Goal: Task Accomplishment & Management: Manage account settings

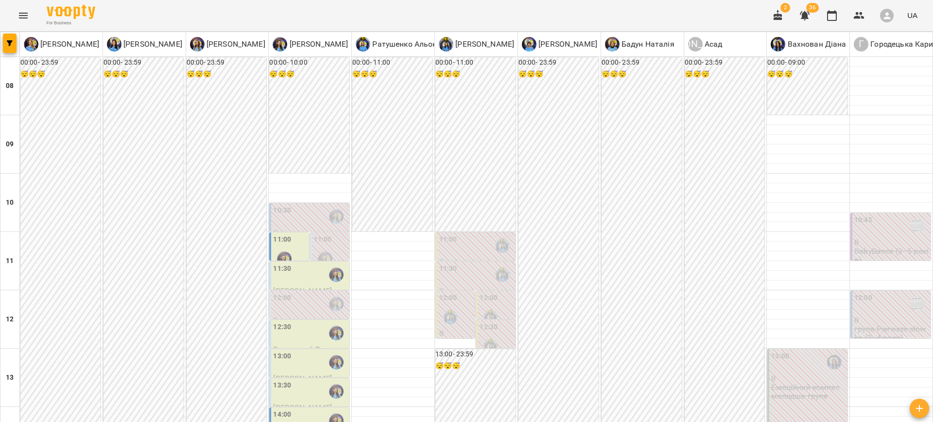
scroll to position [40, 0]
click at [279, 205] on label "10:30" at bounding box center [282, 210] width 18 height 11
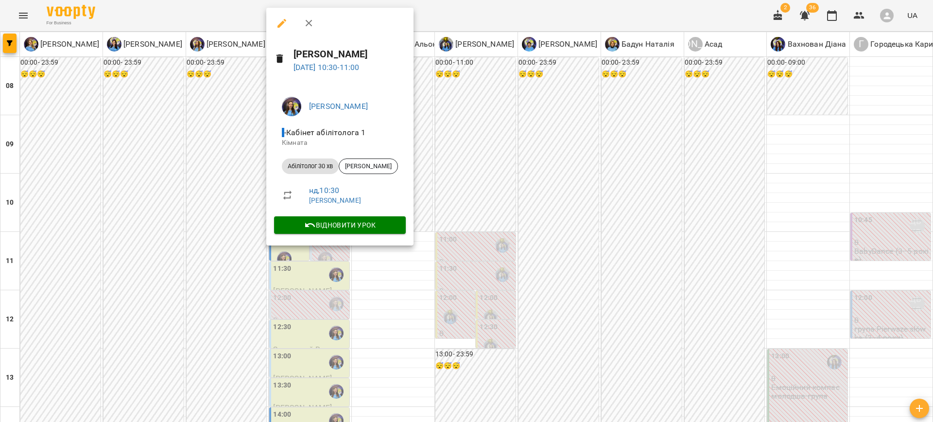
click at [280, 27] on icon "button" at bounding box center [282, 23] width 12 height 12
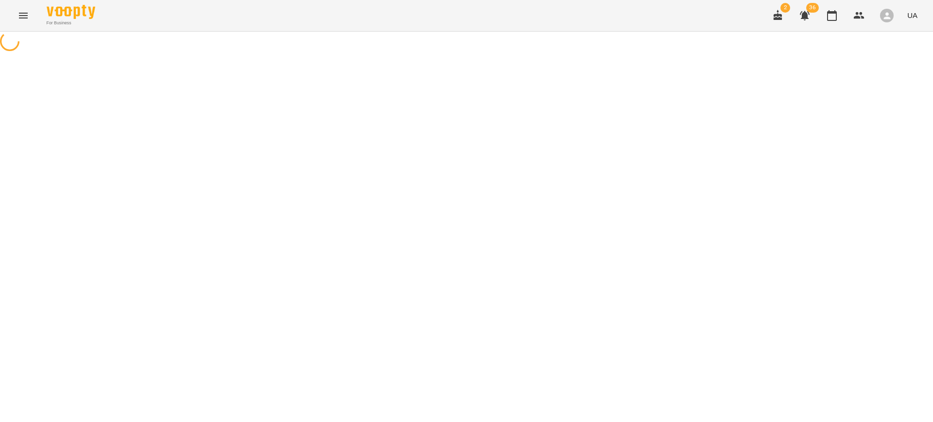
select select "**********"
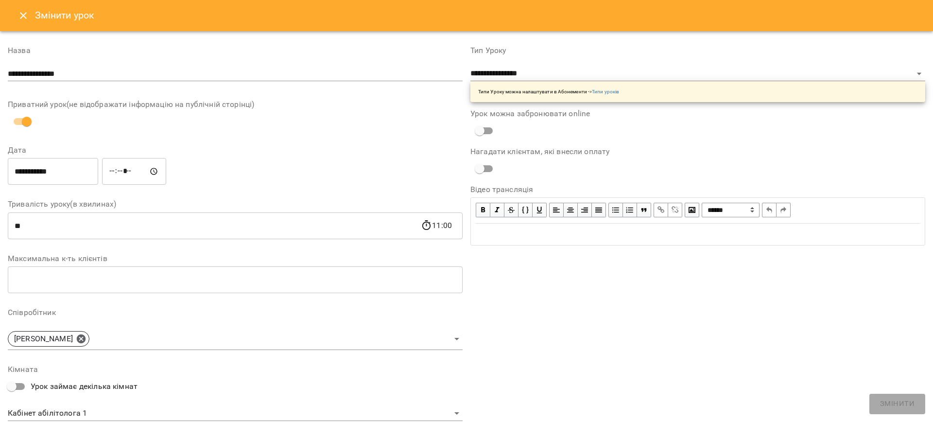
click at [28, 23] on button "Close" at bounding box center [23, 15] width 23 height 23
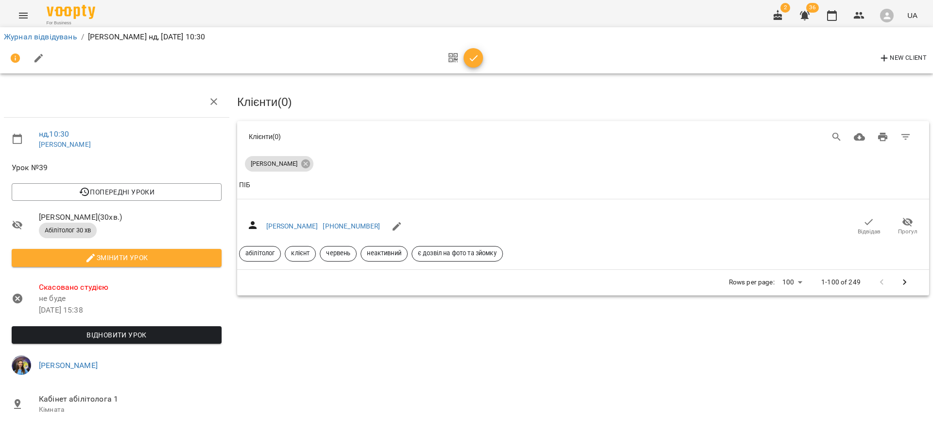
click at [30, 15] on button "Menu" at bounding box center [23, 15] width 23 height 23
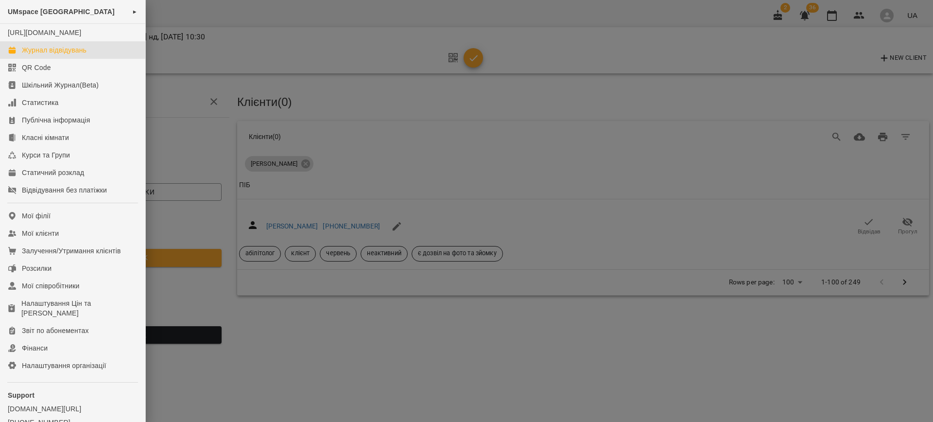
click at [48, 55] on div "Журнал відвідувань" at bounding box center [54, 50] width 65 height 10
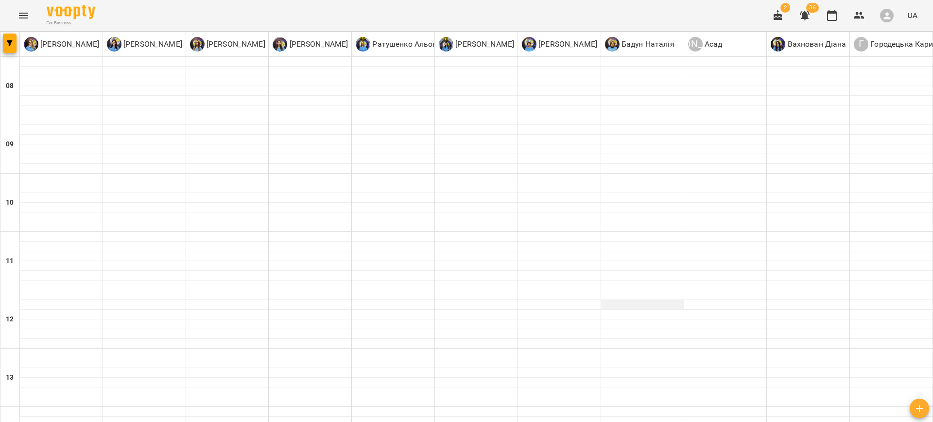
type input "**********"
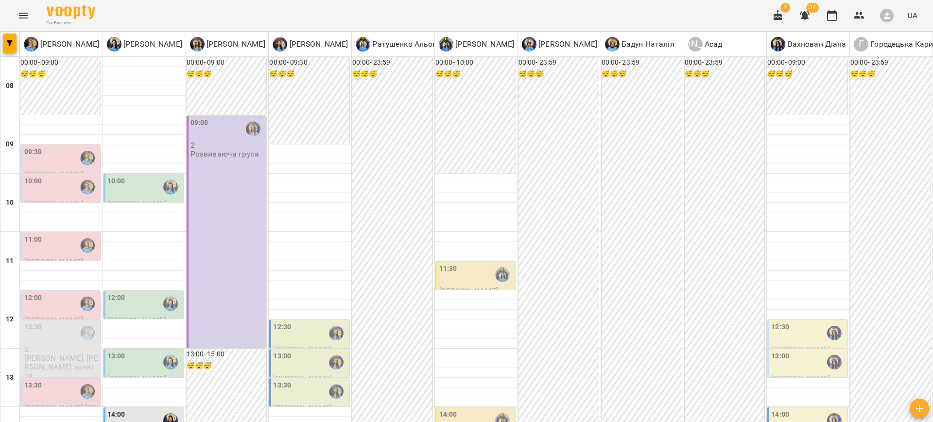
scroll to position [410, 0]
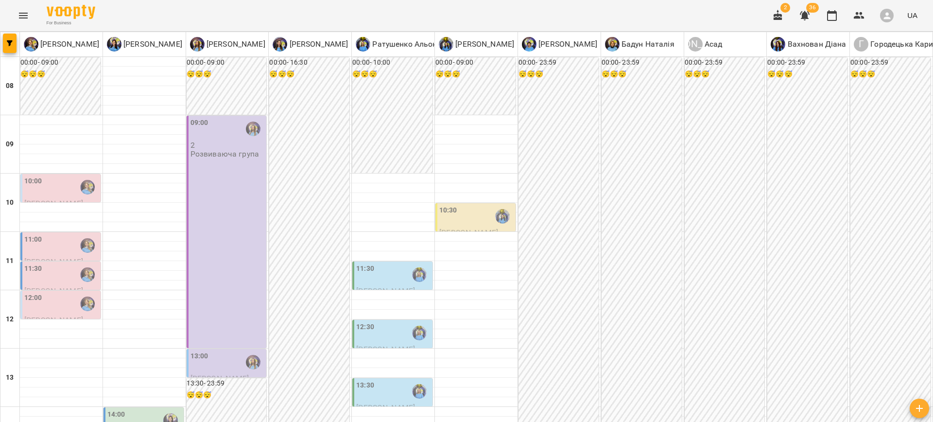
scroll to position [437, 0]
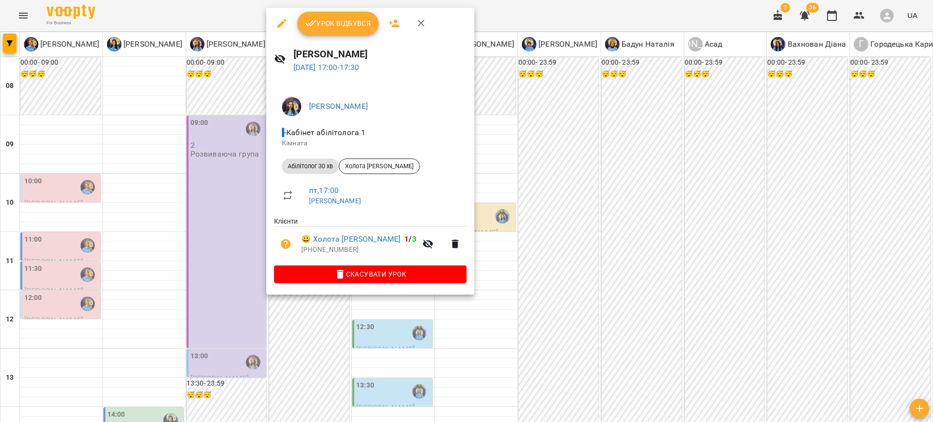
click at [588, 190] on div at bounding box center [466, 211] width 933 height 422
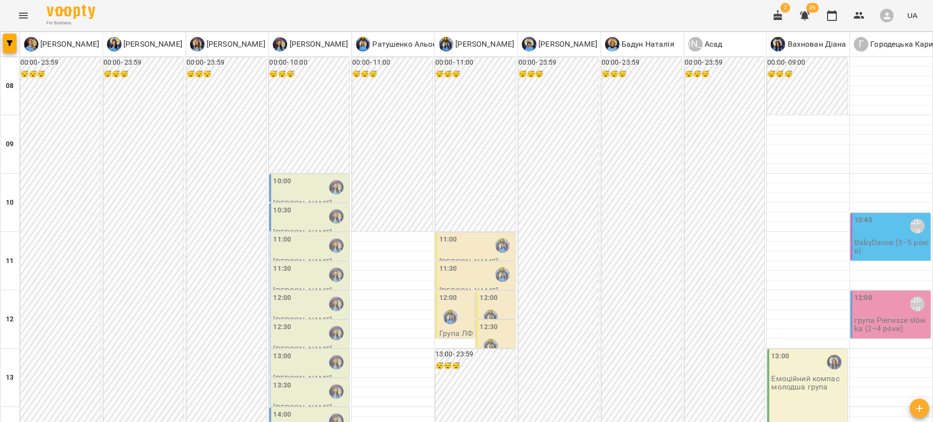
click at [295, 193] on div "10:00" at bounding box center [310, 187] width 74 height 22
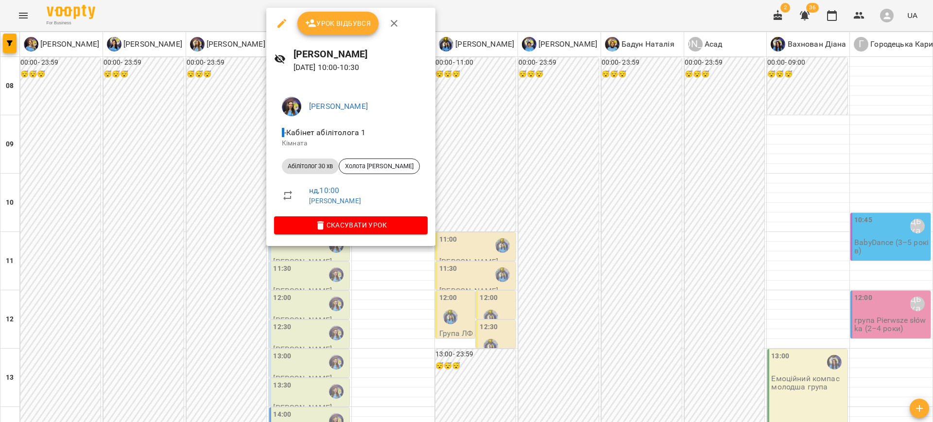
click at [525, 169] on div at bounding box center [466, 211] width 933 height 422
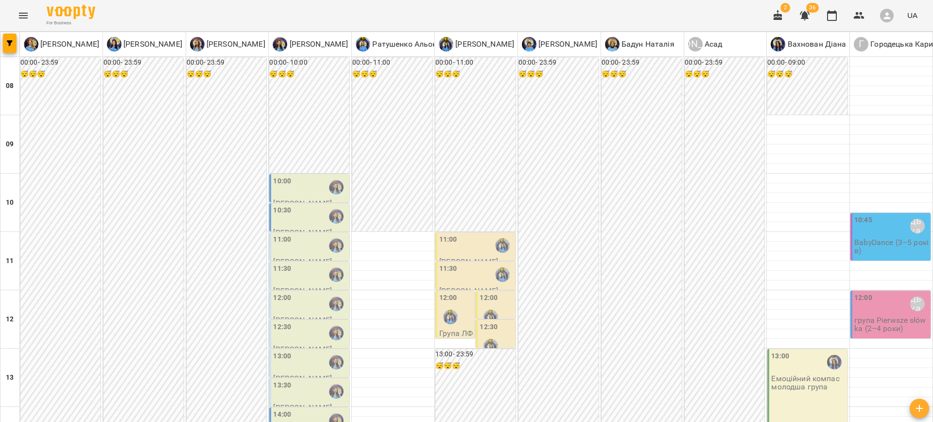
click at [300, 225] on div "10:30" at bounding box center [310, 216] width 74 height 22
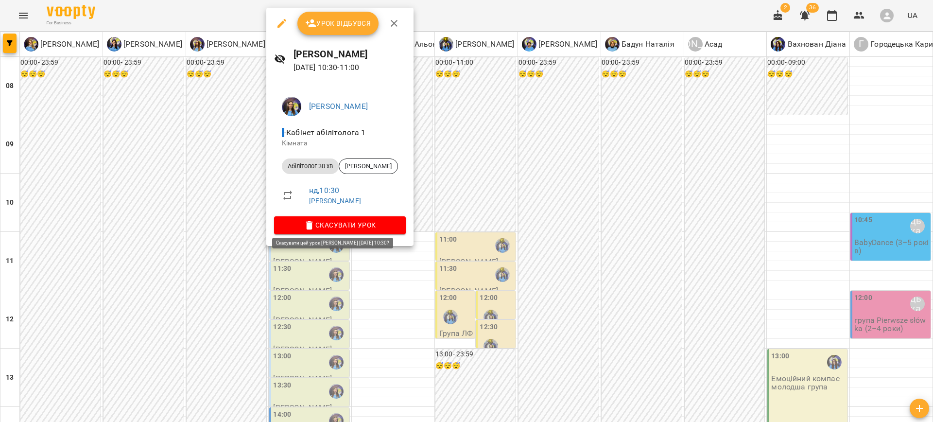
click at [305, 228] on span "Скасувати Урок" at bounding box center [340, 225] width 116 height 12
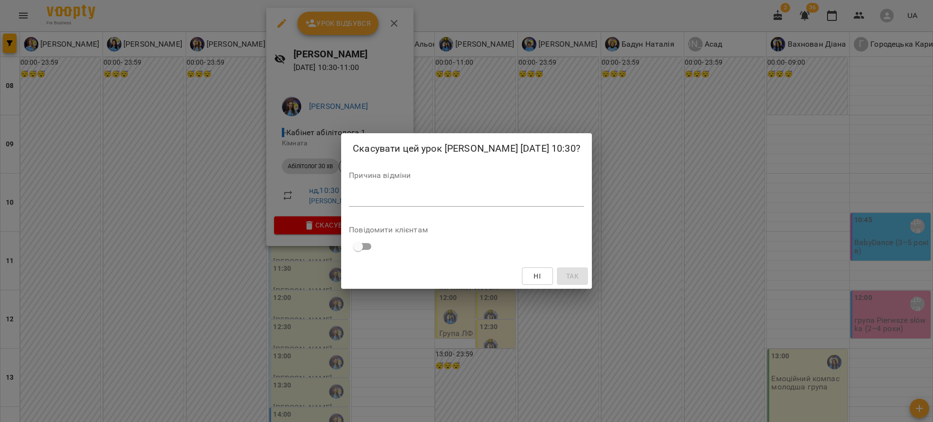
click at [392, 191] on div "*" at bounding box center [466, 199] width 235 height 16
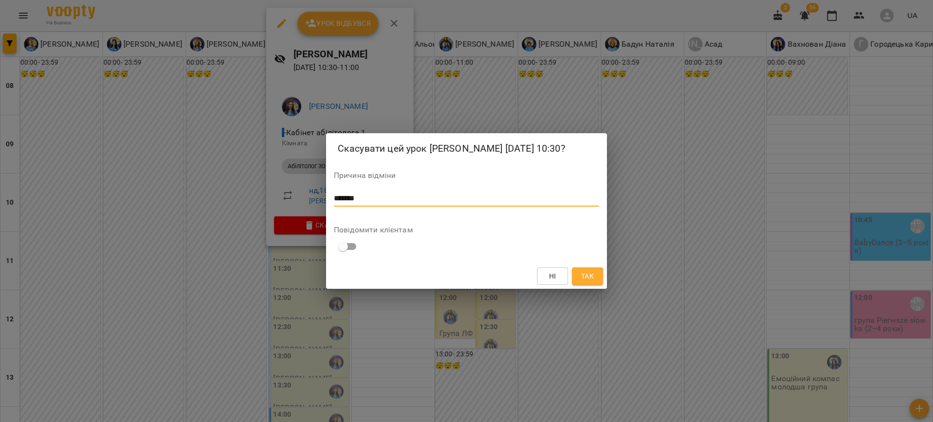
type textarea "*******"
click at [573, 270] on button "Так" at bounding box center [587, 275] width 31 height 17
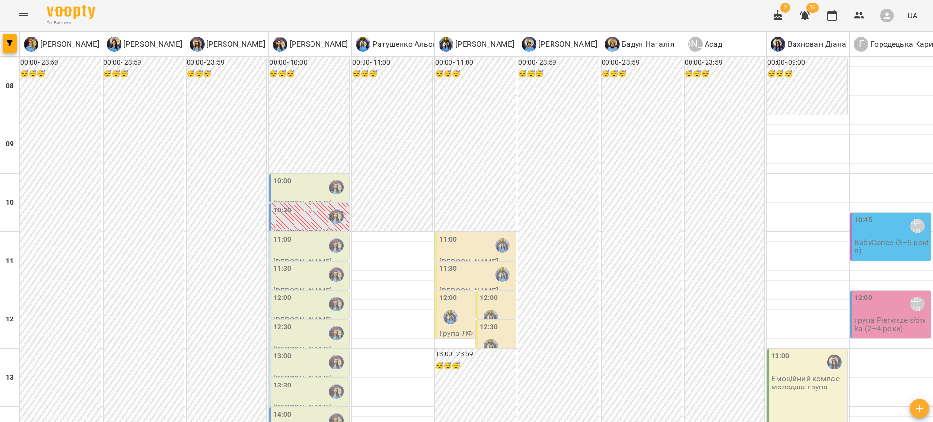
click at [462, 254] on div "11:00" at bounding box center [476, 245] width 74 height 22
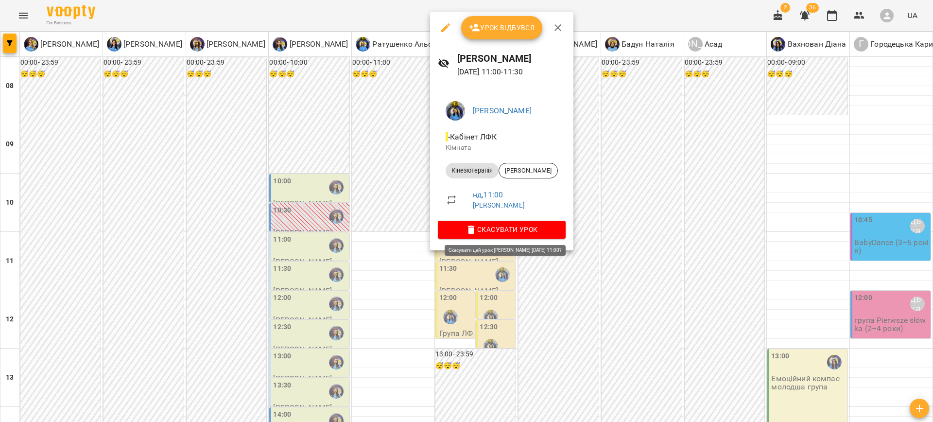
click at [477, 233] on icon "button" at bounding box center [472, 230] width 12 height 12
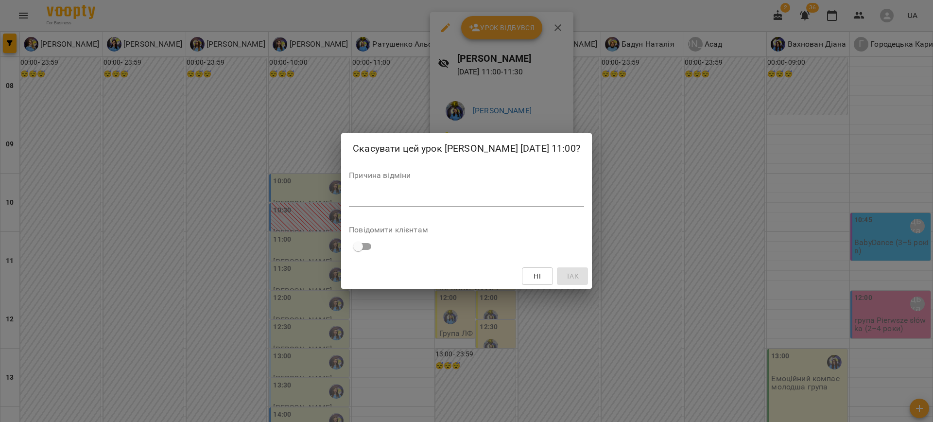
click at [393, 199] on textarea at bounding box center [466, 198] width 235 height 9
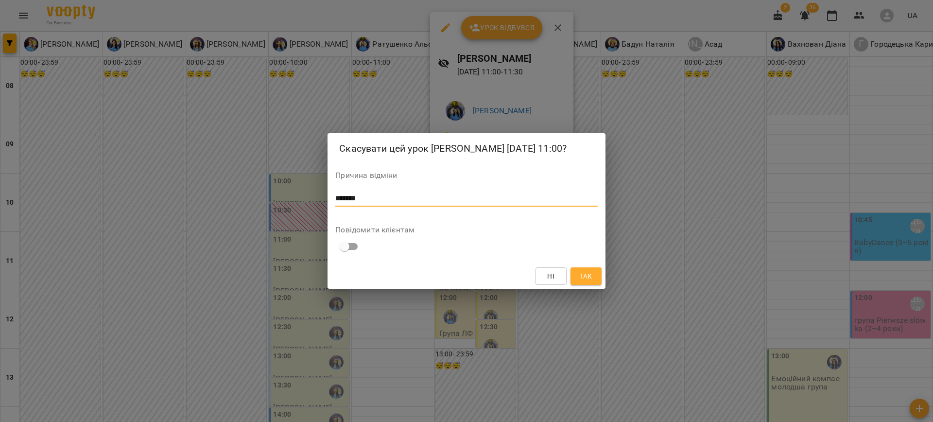
type textarea "*******"
click at [592, 287] on div "Ні Так" at bounding box center [467, 275] width 278 height 25
click at [592, 278] on span "Так" at bounding box center [586, 276] width 13 height 12
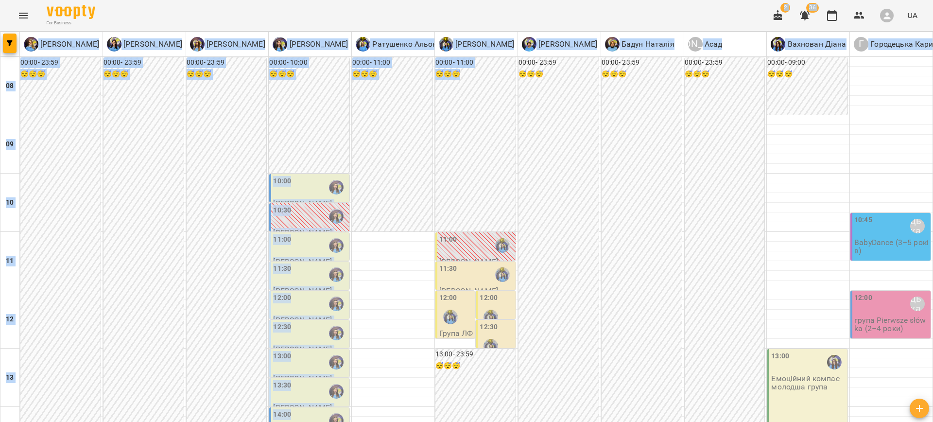
drag, startPoint x: 452, startPoint y: 115, endPoint x: 445, endPoint y: 17, distance: 98.0
click at [464, 119] on div "00:00 - 11:00 😴😴😴" at bounding box center [475, 144] width 80 height 174
